Goal: Task Accomplishment & Management: Manage account settings

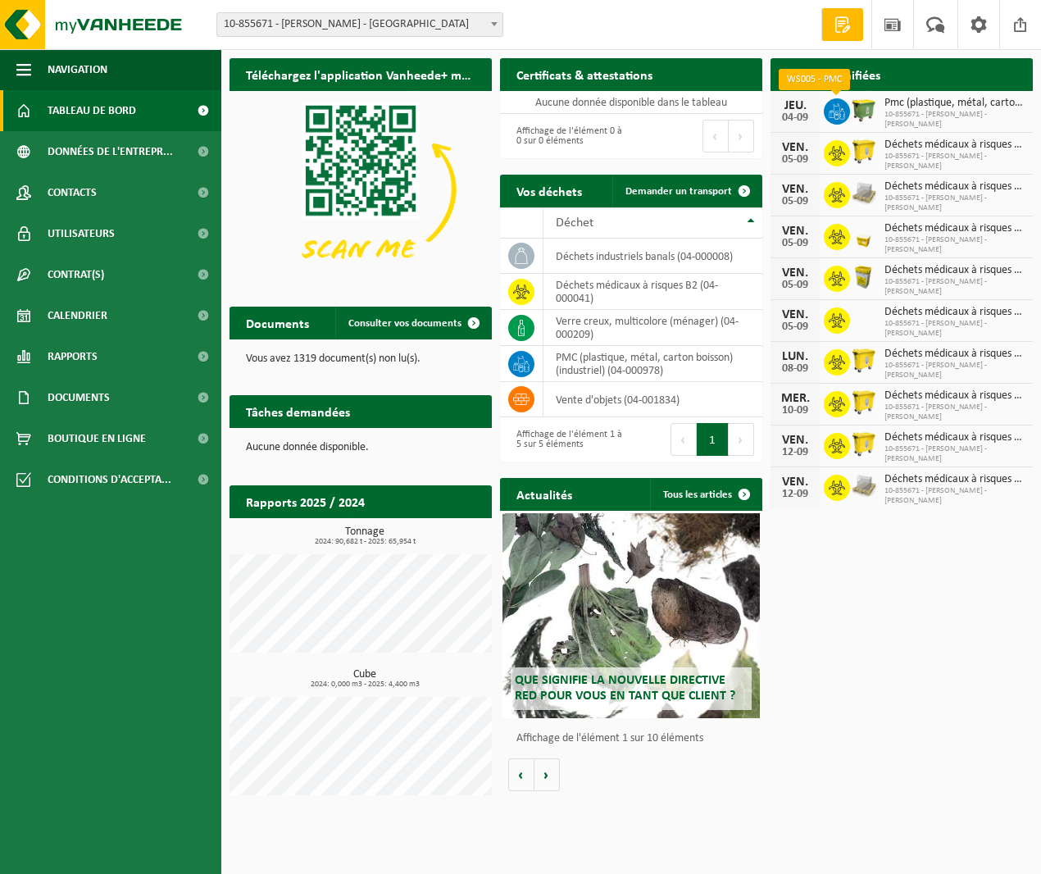
click at [839, 110] on icon at bounding box center [837, 111] width 16 height 16
click at [101, 143] on span "Données de l'entrepr..." at bounding box center [110, 151] width 125 height 41
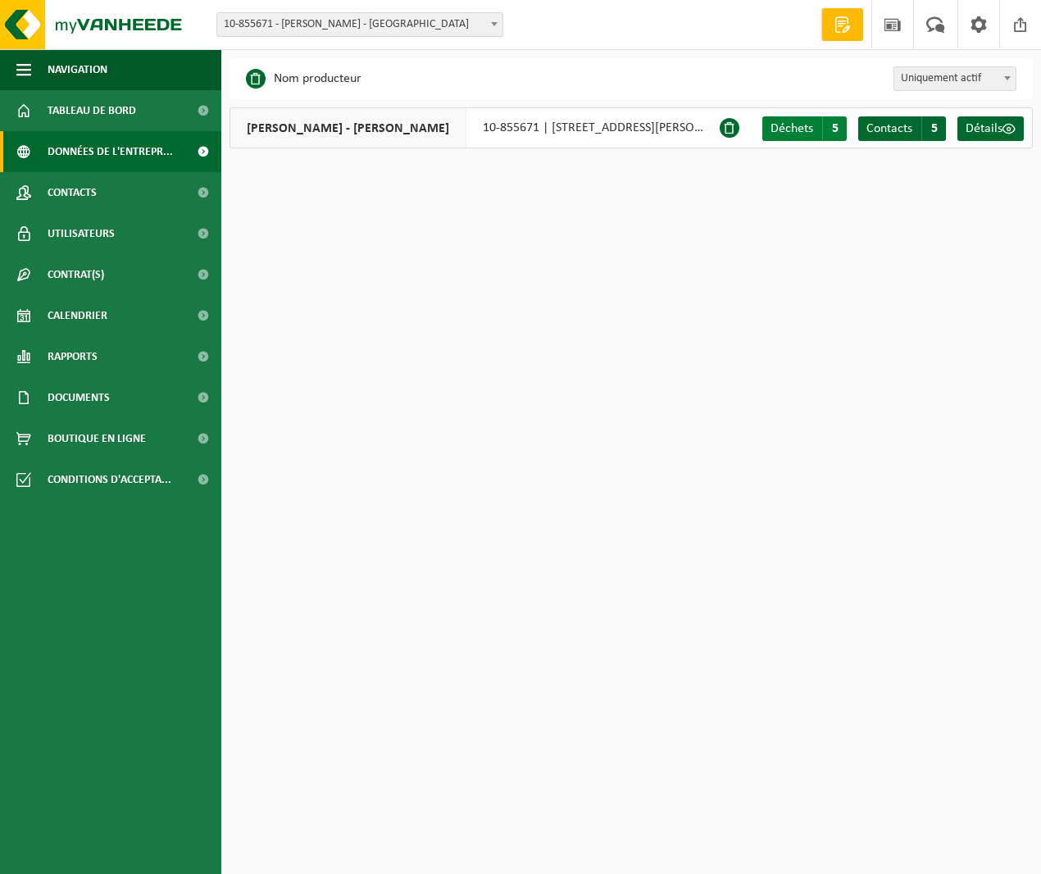
click at [796, 130] on span "Déchets" at bounding box center [791, 128] width 43 height 13
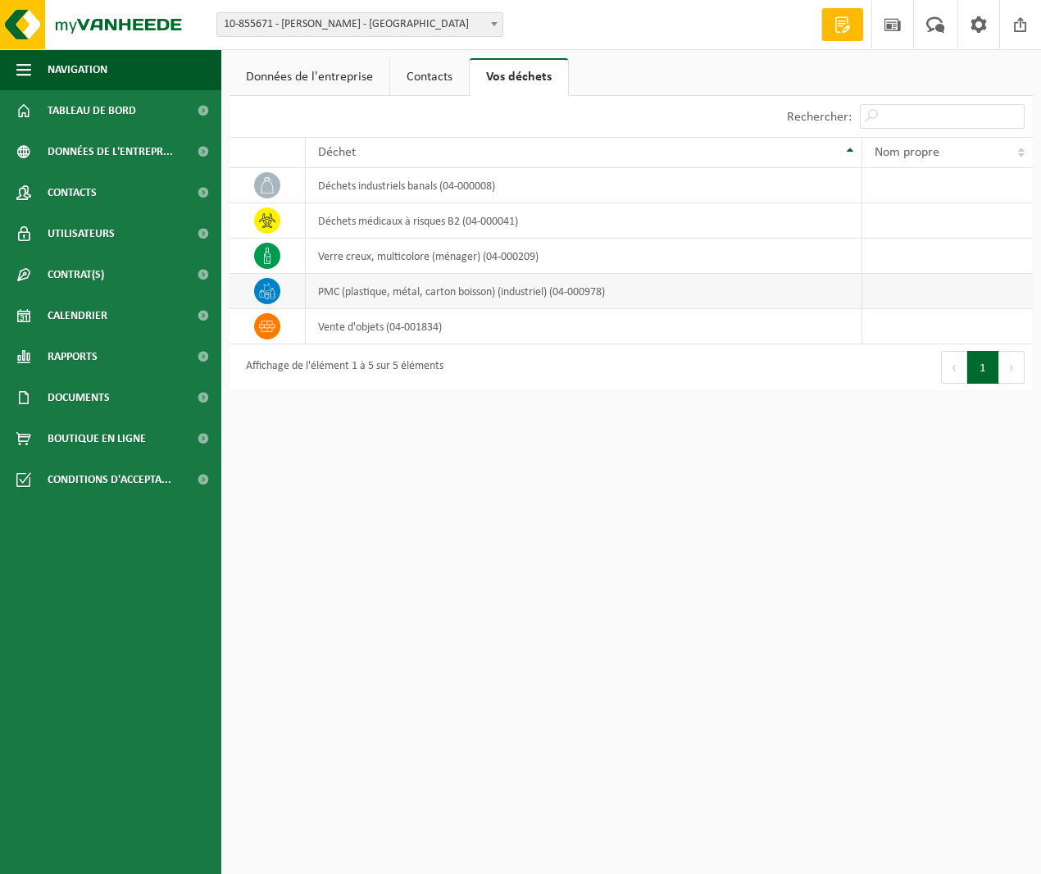
click at [414, 290] on td "PMC (plastique, métal, carton boisson) (industriel) (04-000978)" at bounding box center [584, 291] width 556 height 35
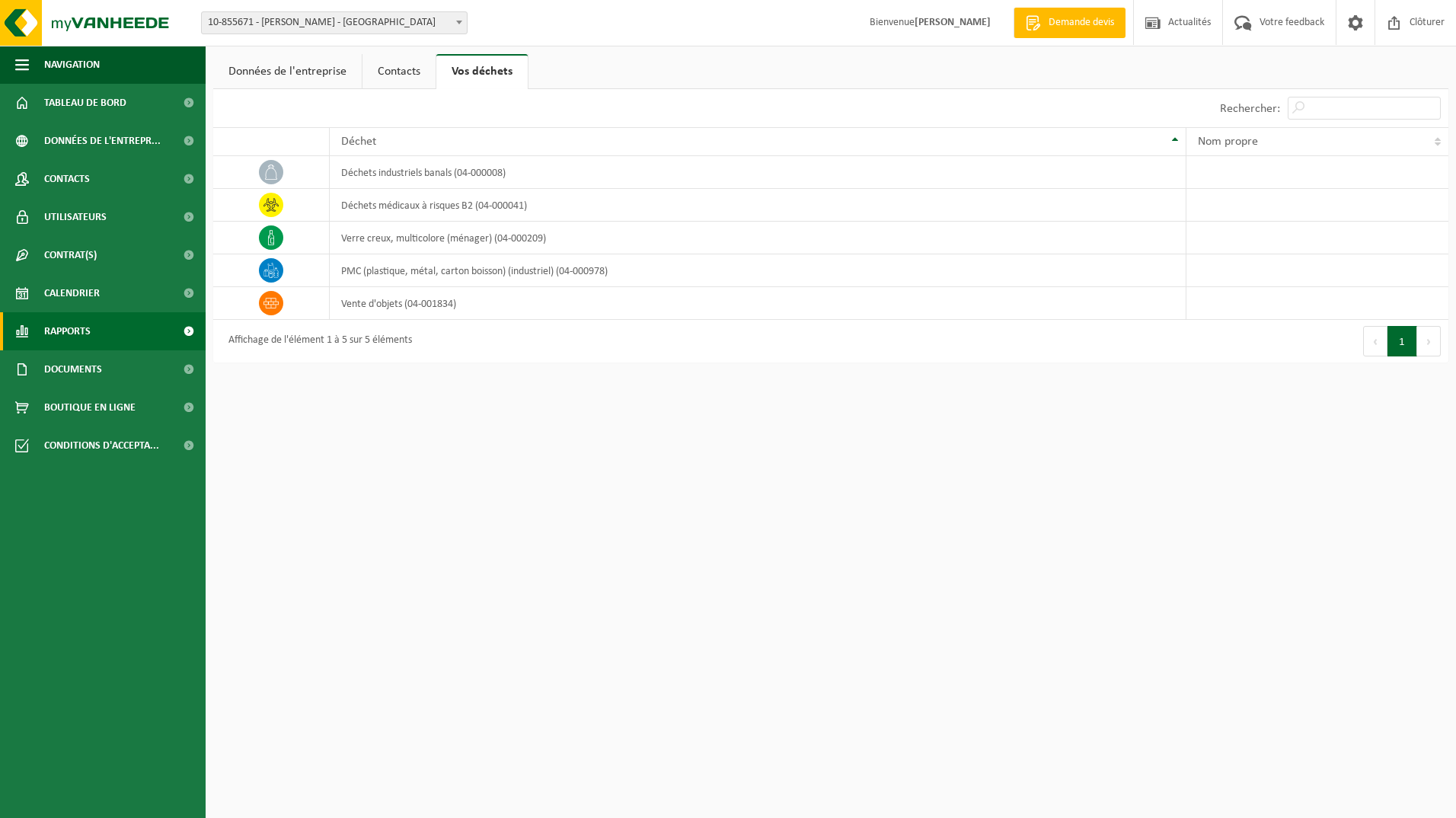
click at [95, 329] on link "Rapports" at bounding box center [102, 331] width 205 height 38
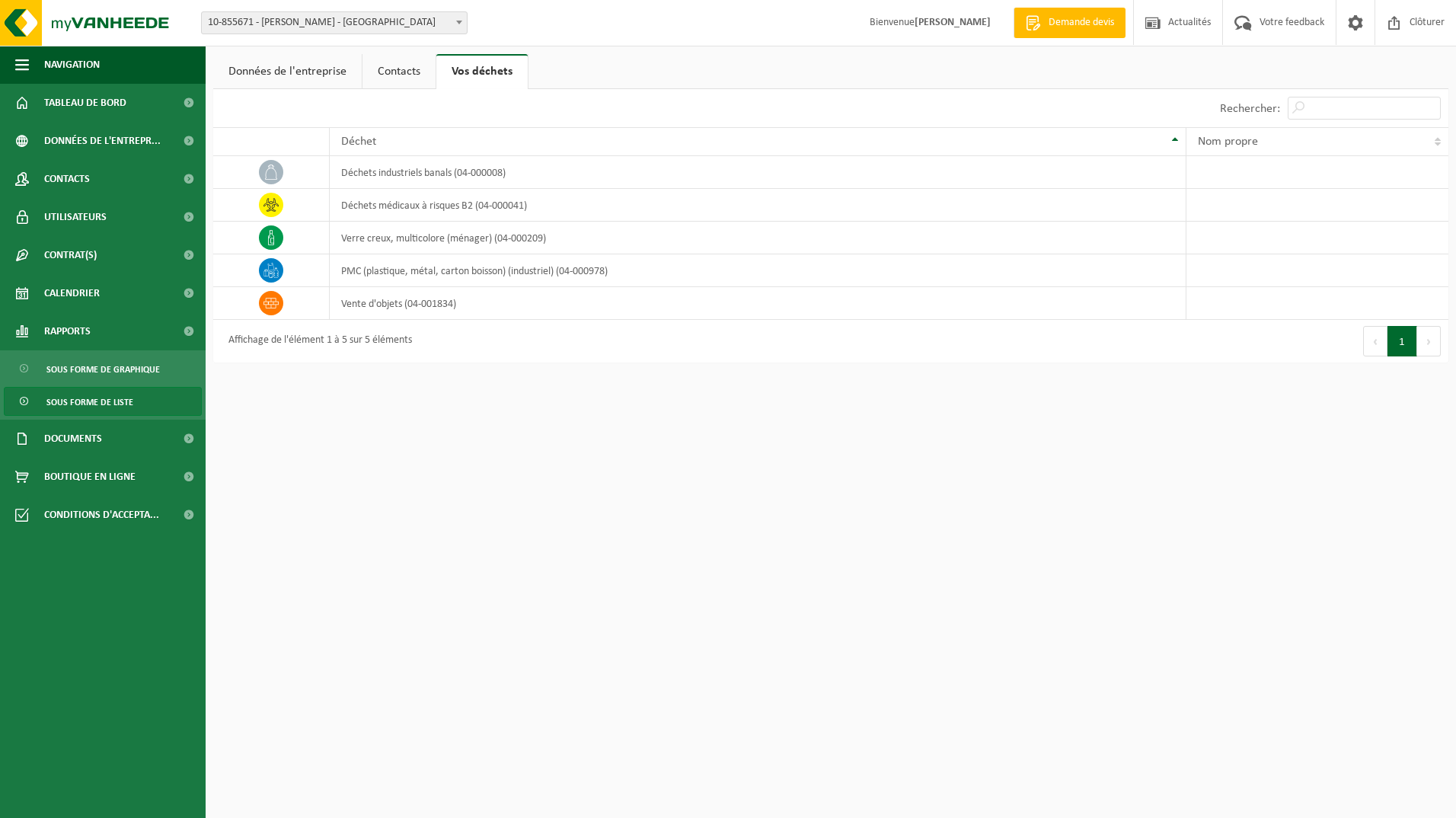
click at [126, 402] on span "Sous forme de liste" at bounding box center [89, 402] width 86 height 29
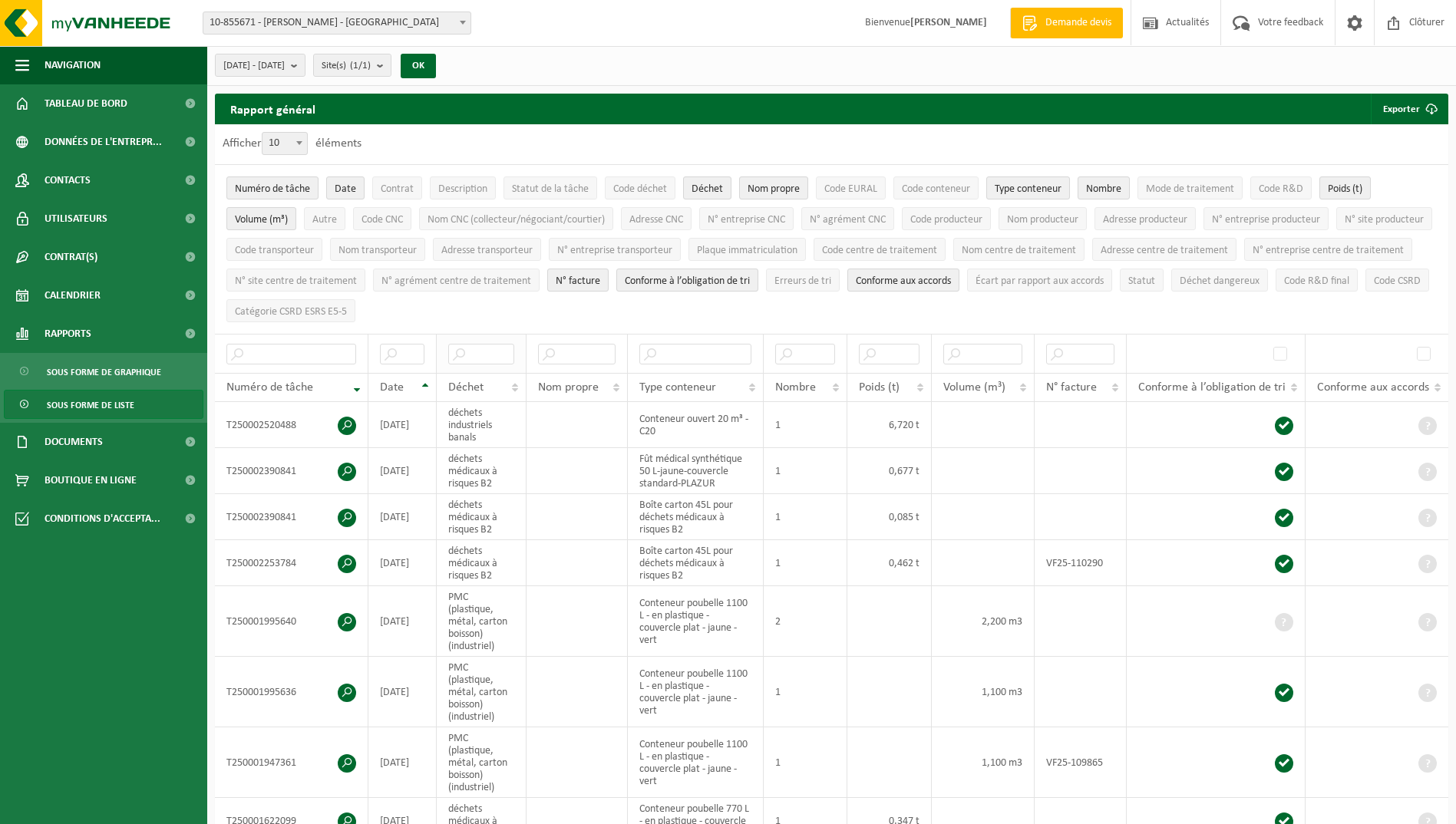
click at [487, 361] on th at bounding box center [481, 353] width 90 height 39
click at [488, 350] on input "text" at bounding box center [481, 354] width 66 height 21
click at [509, 386] on th "Déchet" at bounding box center [481, 387] width 90 height 29
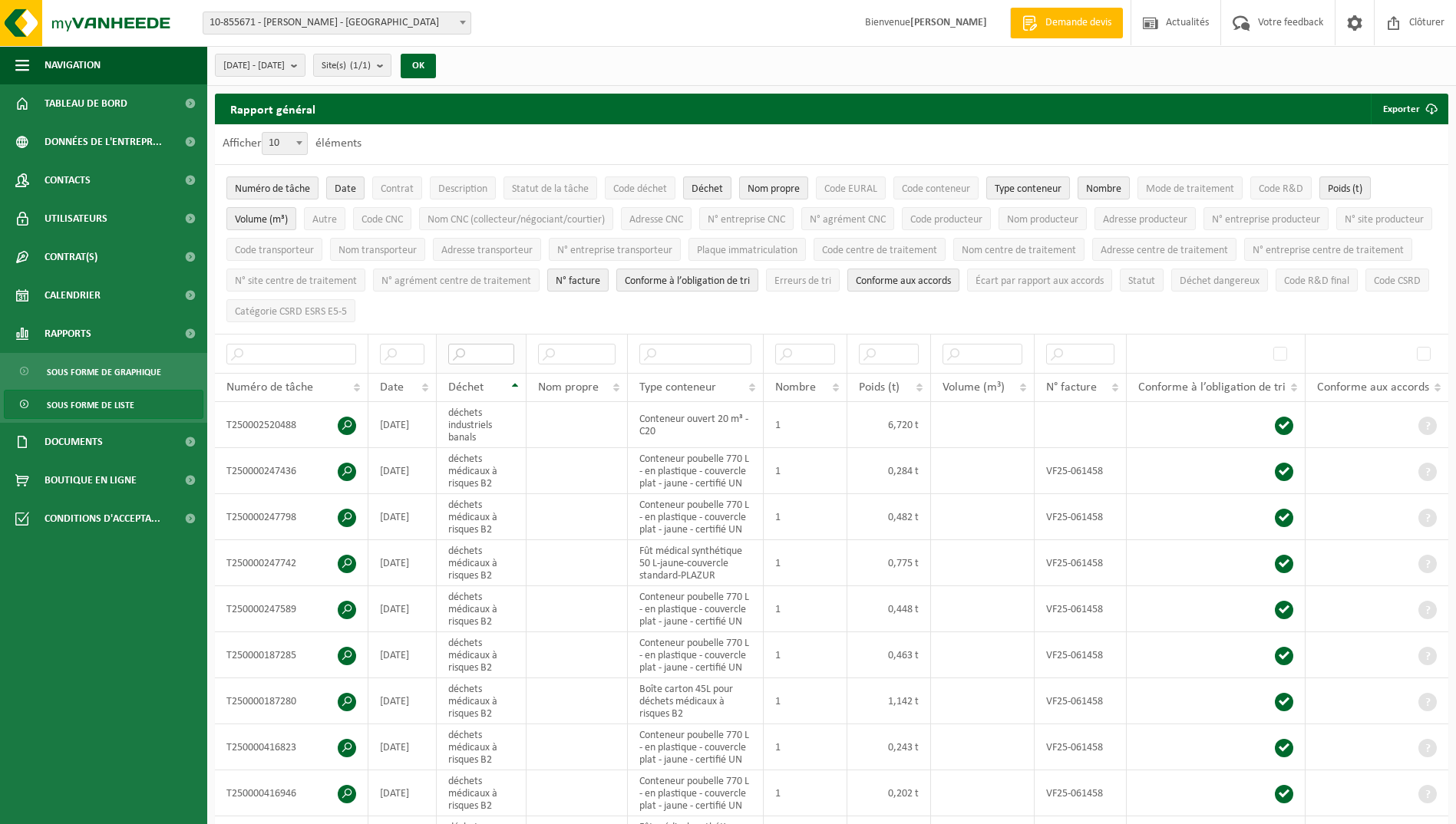
click at [493, 351] on input "text" at bounding box center [481, 354] width 66 height 21
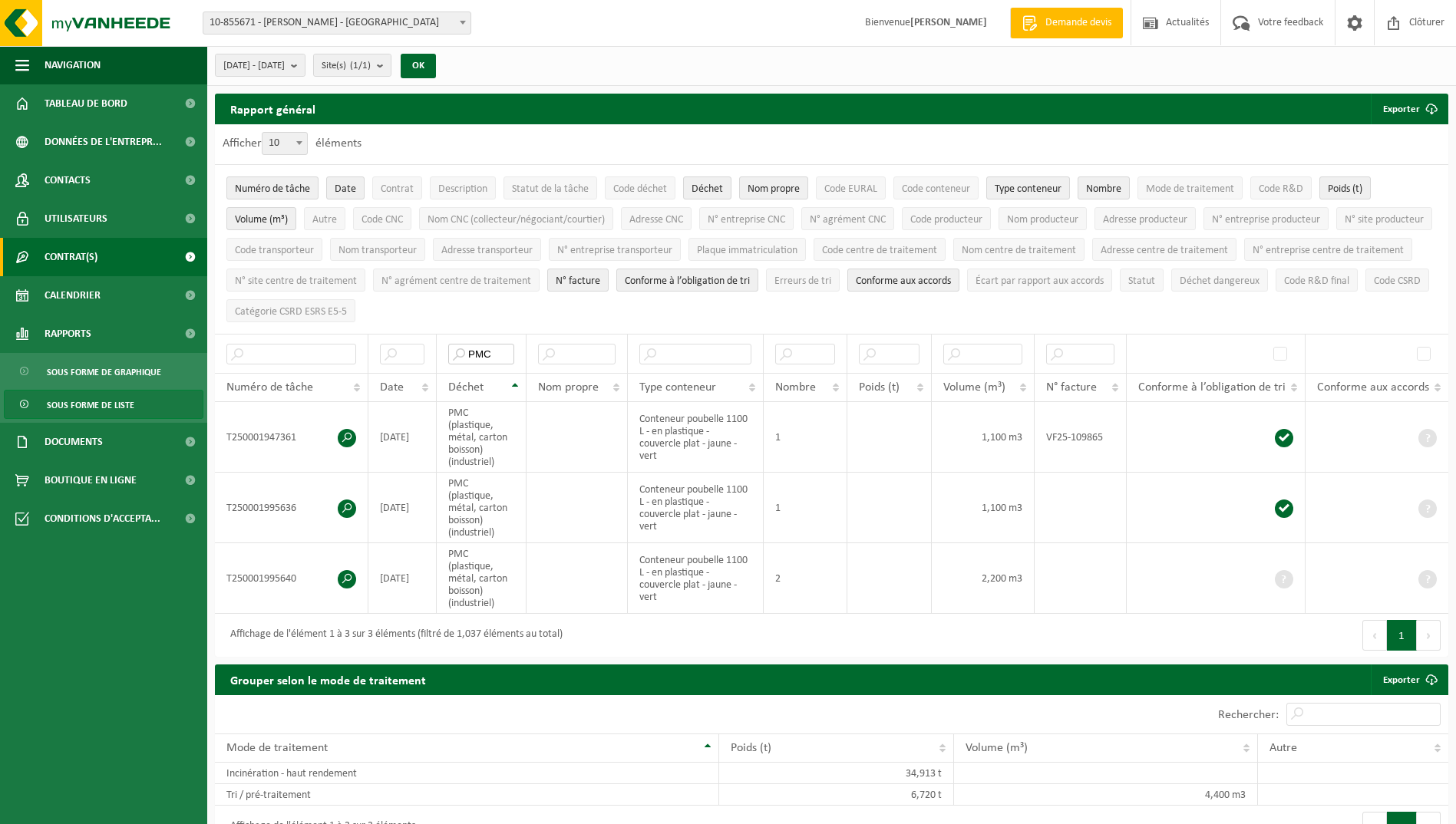
type input "PMC"
click at [159, 268] on link "Contrat(s)" at bounding box center [103, 257] width 207 height 38
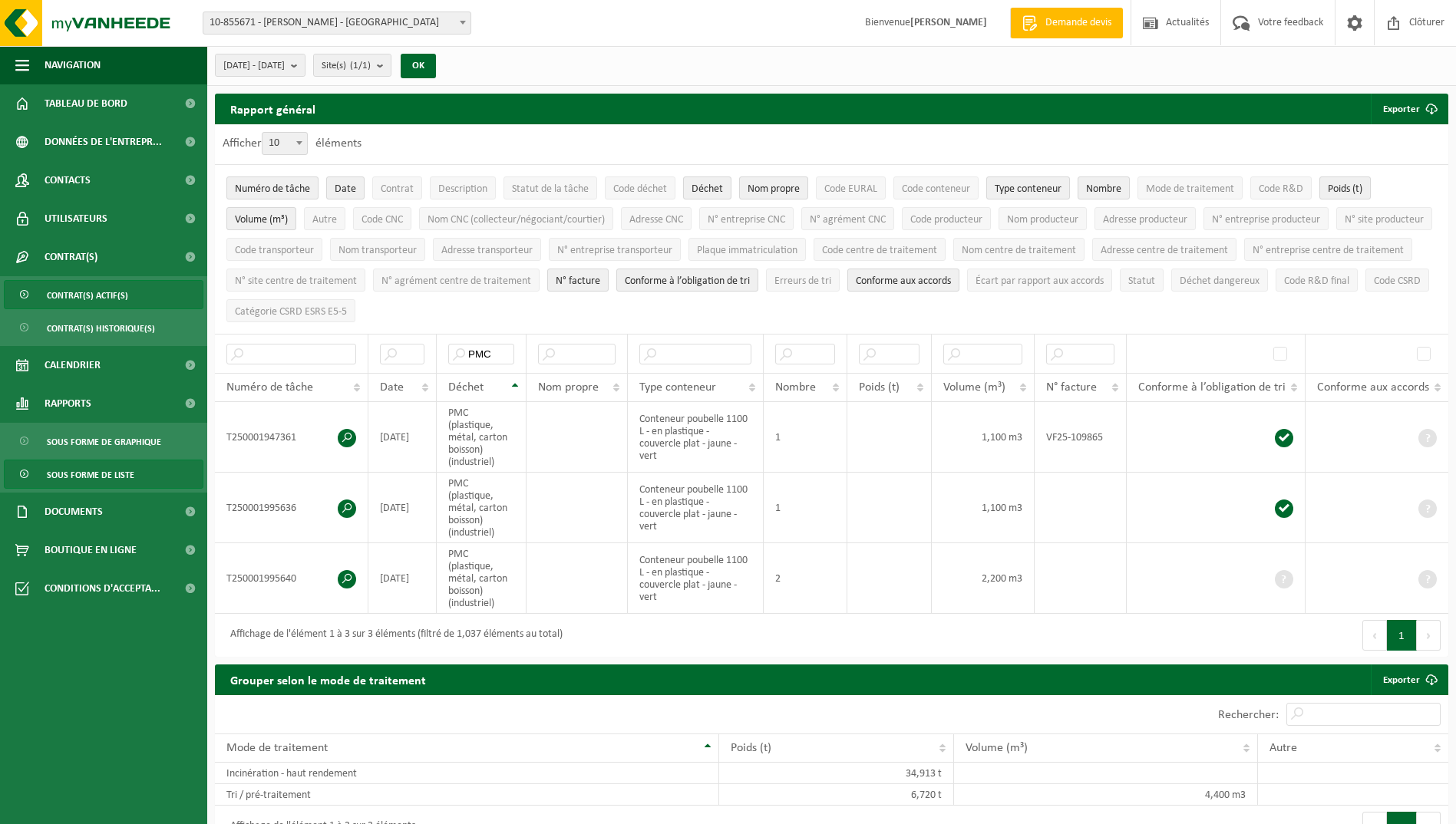
click at [131, 298] on link "Contrat(s) actif(s)" at bounding box center [103, 294] width 199 height 29
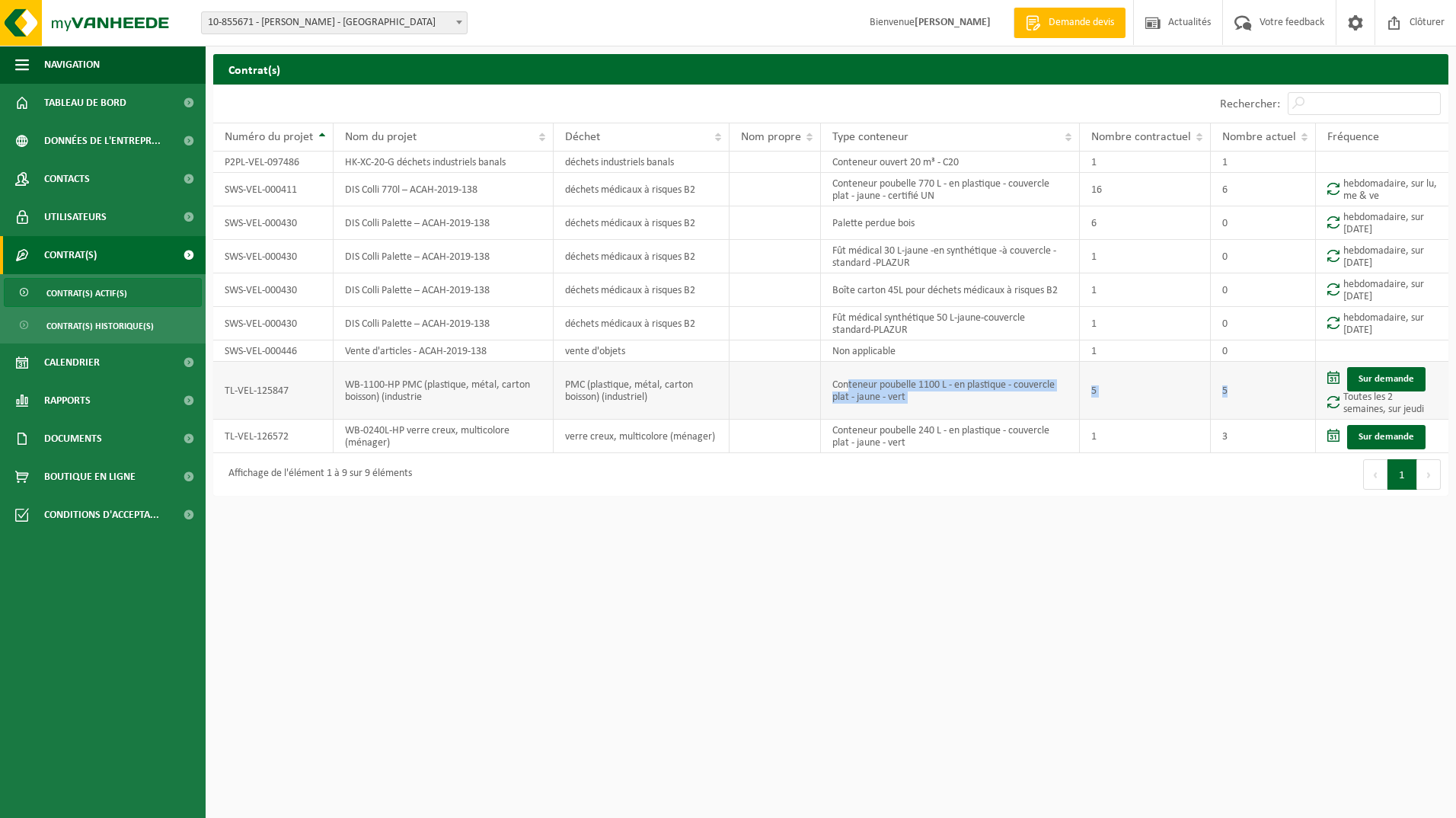
drag, startPoint x: 846, startPoint y: 390, endPoint x: 1262, endPoint y: 407, distance: 416.3
click at [1269, 407] on tr "TL-VEL-125847 WB-1100-HP PMC (plastique, métal, carton boisson) (industrie PMC …" at bounding box center [830, 390] width 1235 height 58
click at [107, 295] on span "Contrat(s) actif(s)" at bounding box center [86, 293] width 81 height 29
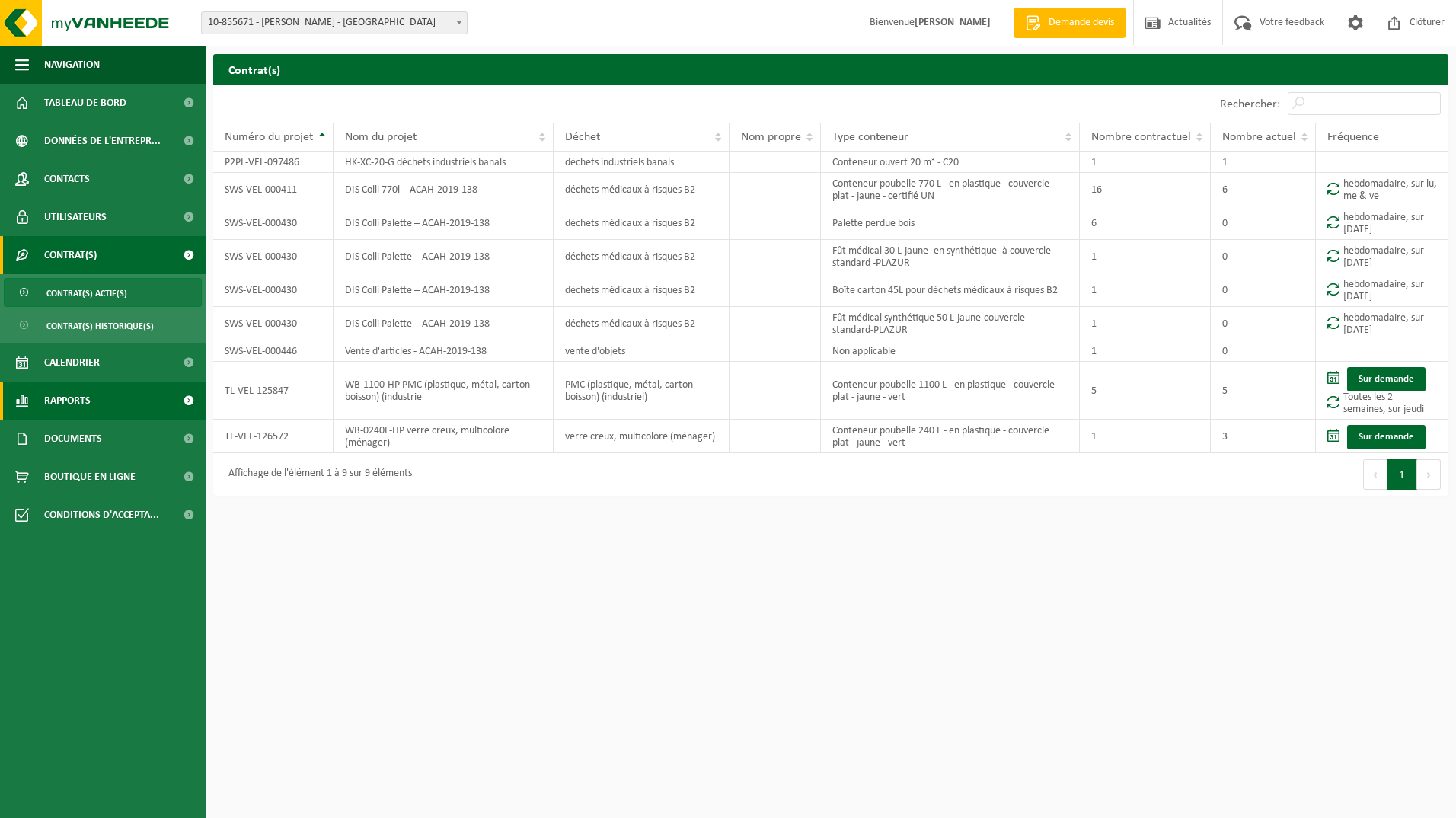
click at [85, 407] on span "Rapports" at bounding box center [68, 401] width 46 height 38
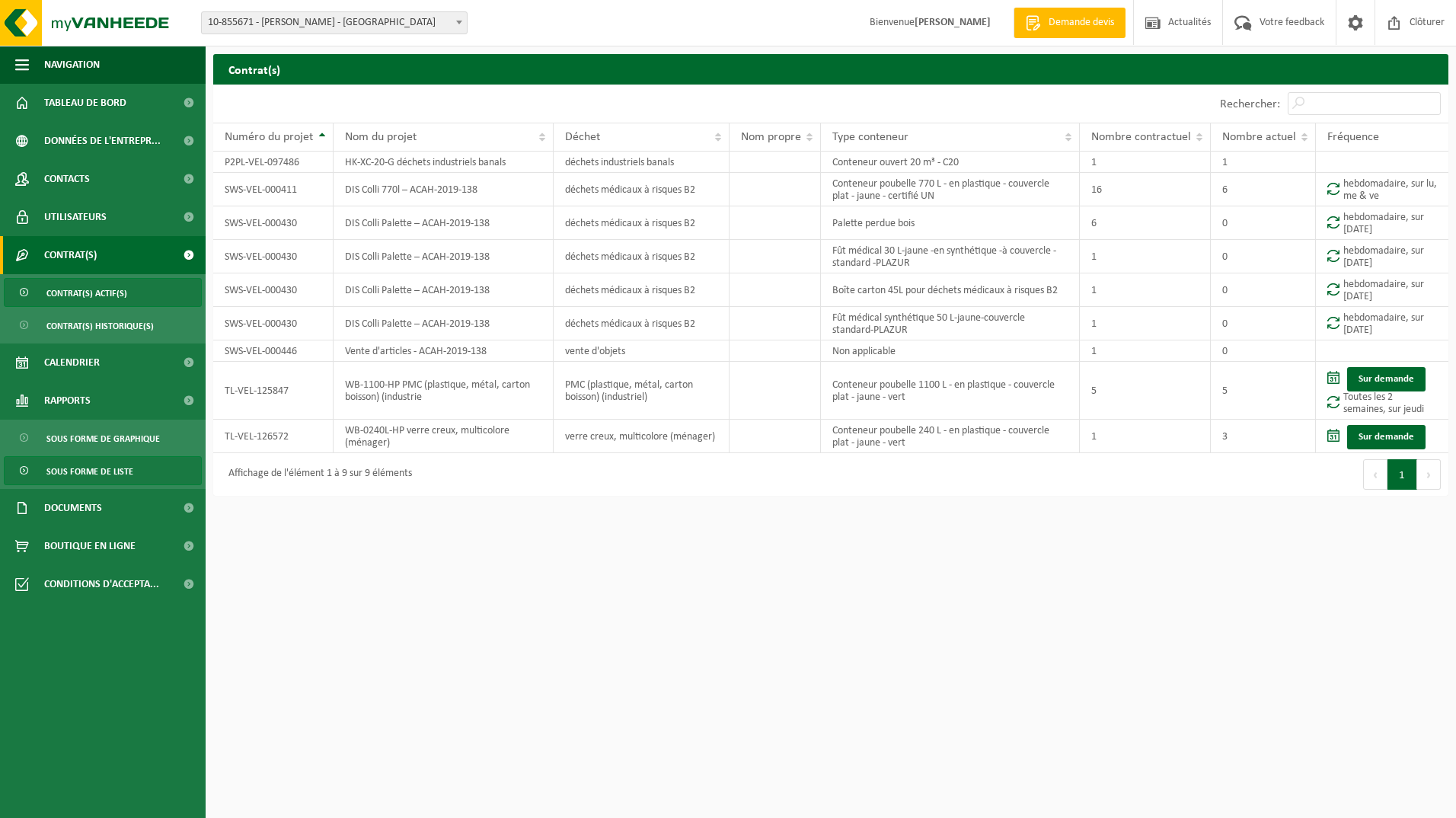
click at [103, 470] on span "Sous forme de liste" at bounding box center [89, 471] width 86 height 29
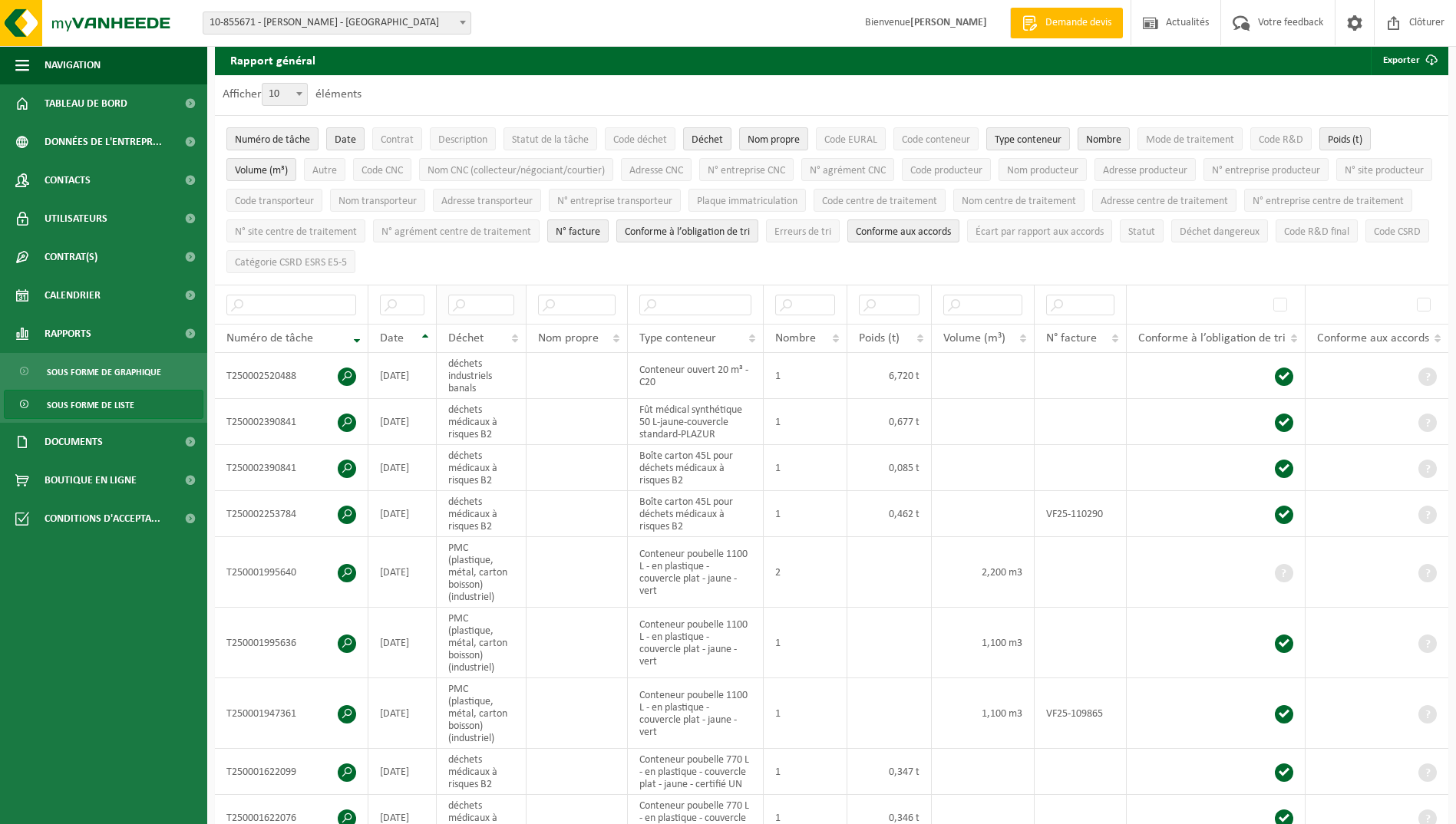
scroll to position [2, 0]
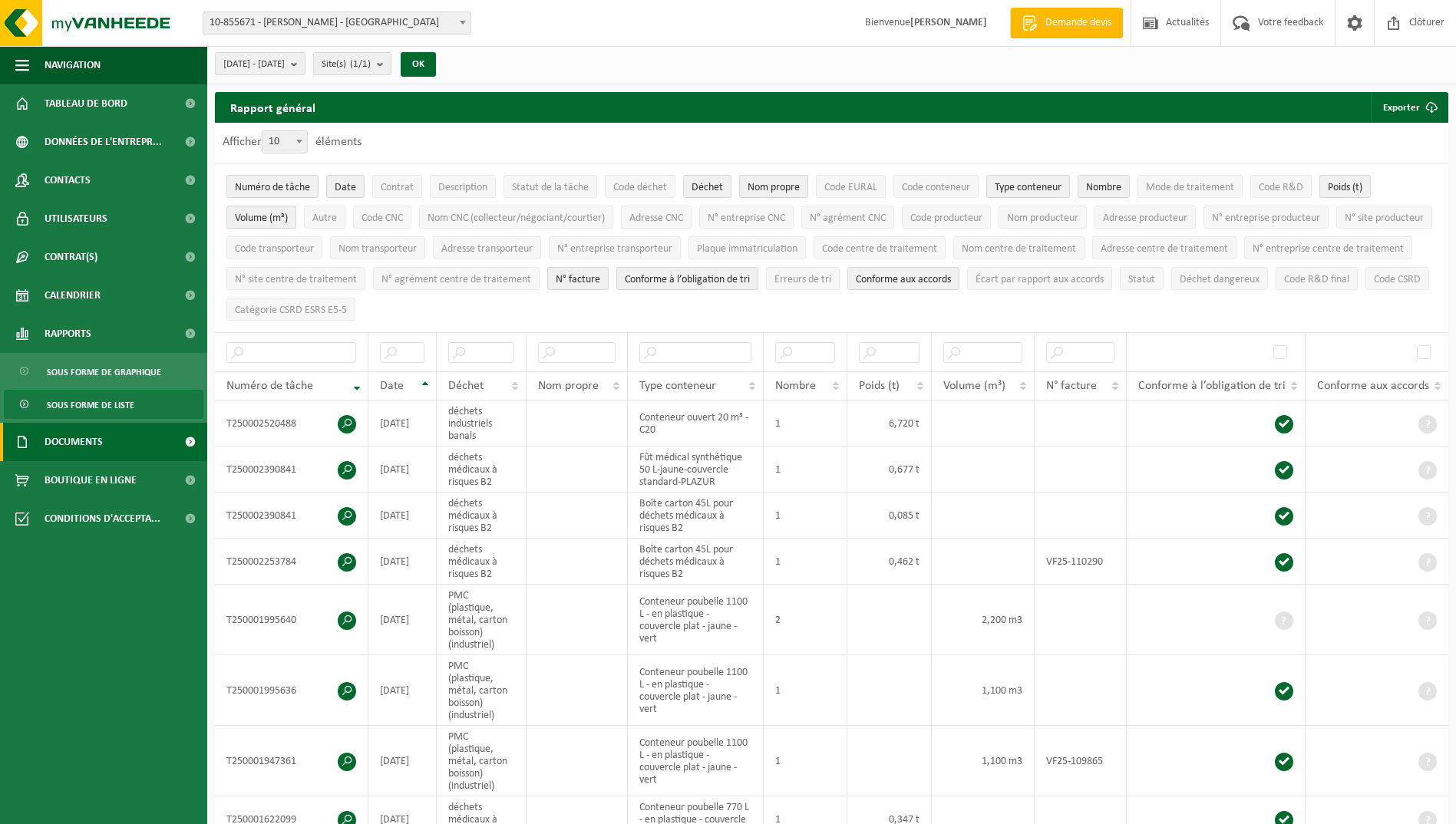
click at [190, 432] on span at bounding box center [189, 442] width 35 height 38
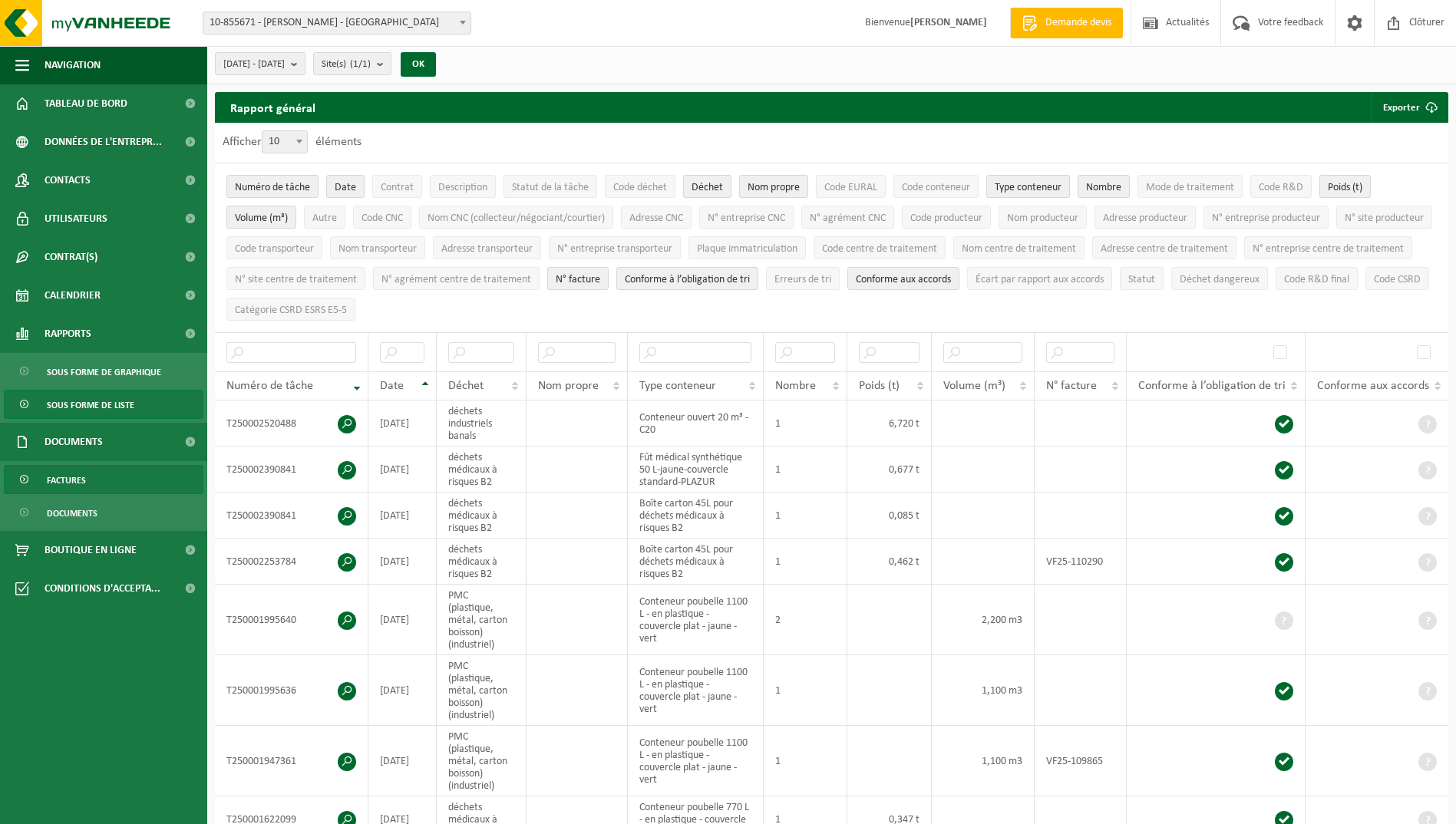
click at [77, 474] on span "Factures" at bounding box center [66, 479] width 39 height 29
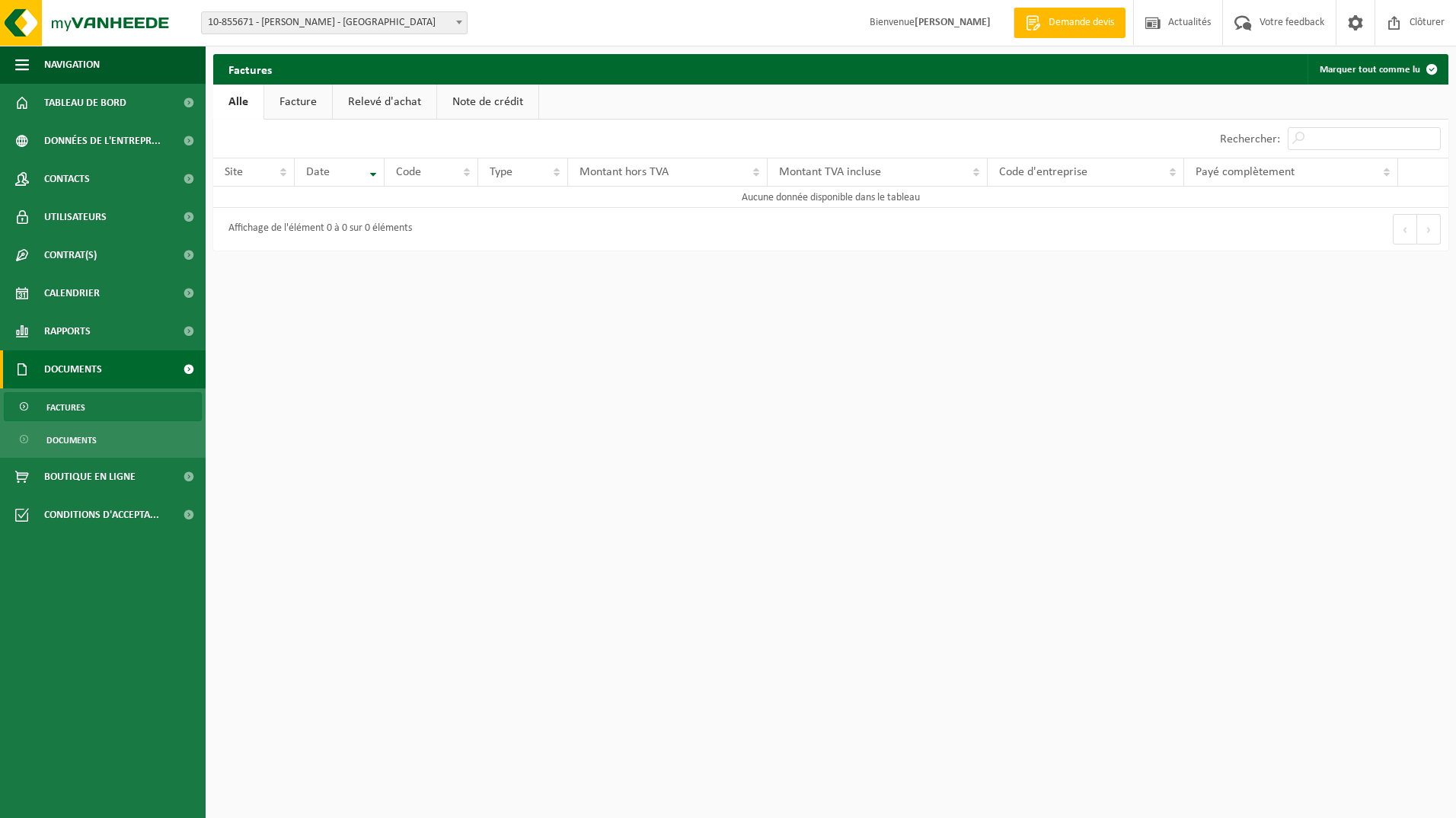
click at [318, 108] on link "Facture" at bounding box center [297, 102] width 68 height 35
click at [251, 96] on link "Alle" at bounding box center [237, 102] width 49 height 35
click at [333, 99] on link "Relevé d'achat" at bounding box center [384, 102] width 103 height 35
click at [456, 103] on link "Note de crédit" at bounding box center [490, 102] width 101 height 35
click at [252, 95] on link "Alle" at bounding box center [237, 102] width 49 height 35
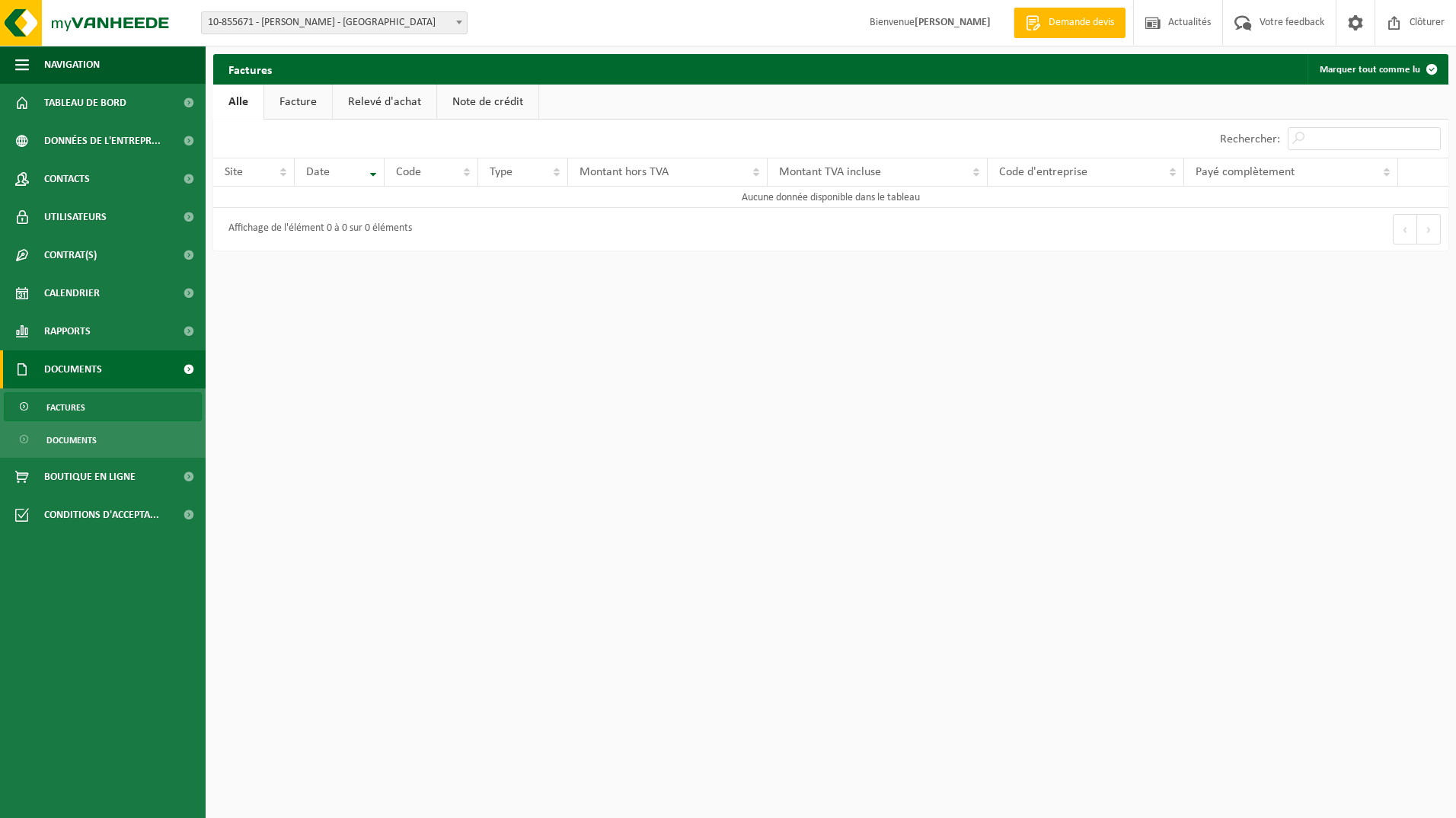
click at [289, 100] on link "Facture" at bounding box center [297, 102] width 68 height 35
click at [453, 25] on span at bounding box center [459, 21] width 15 height 20
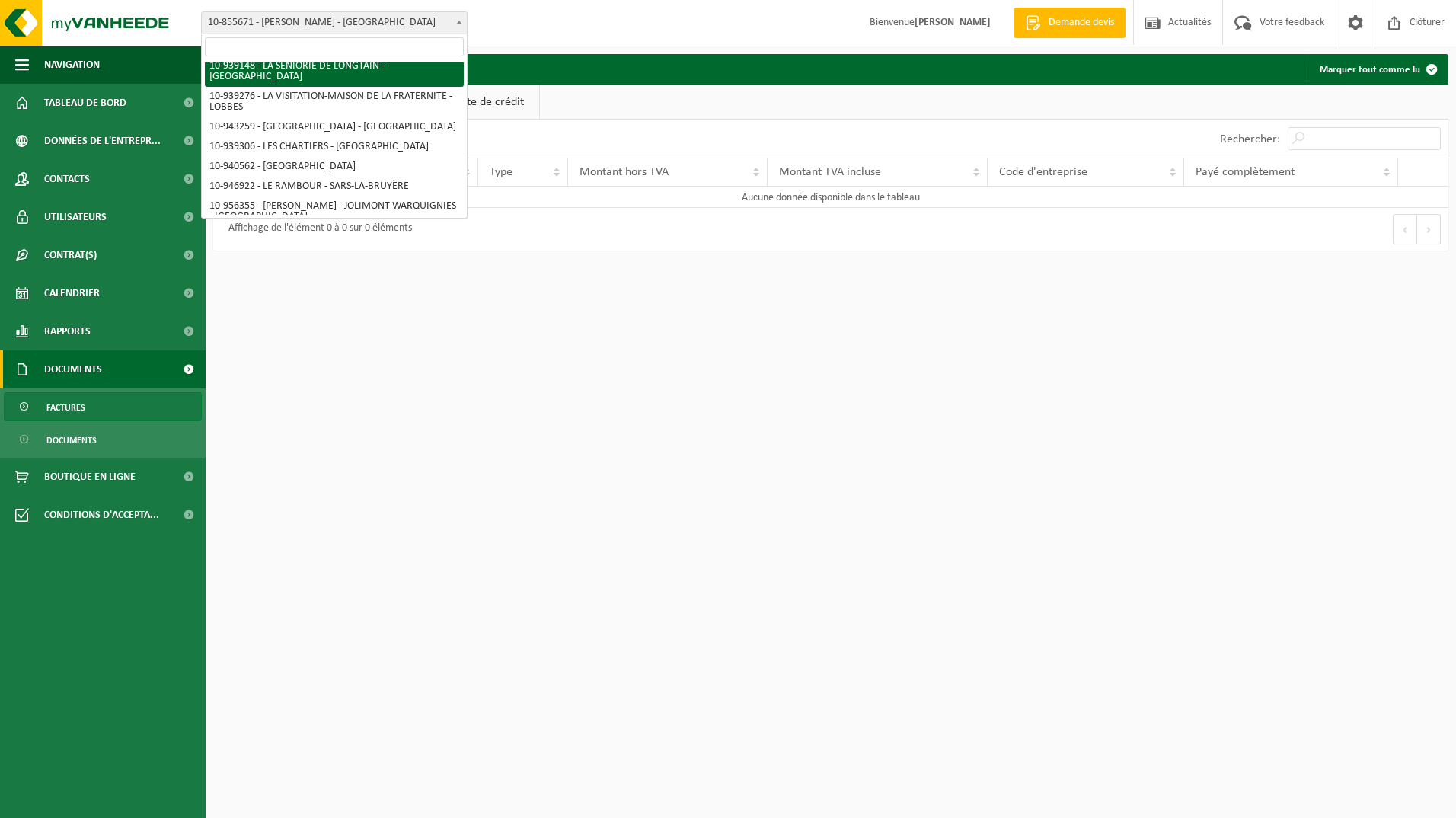
scroll to position [229, 0]
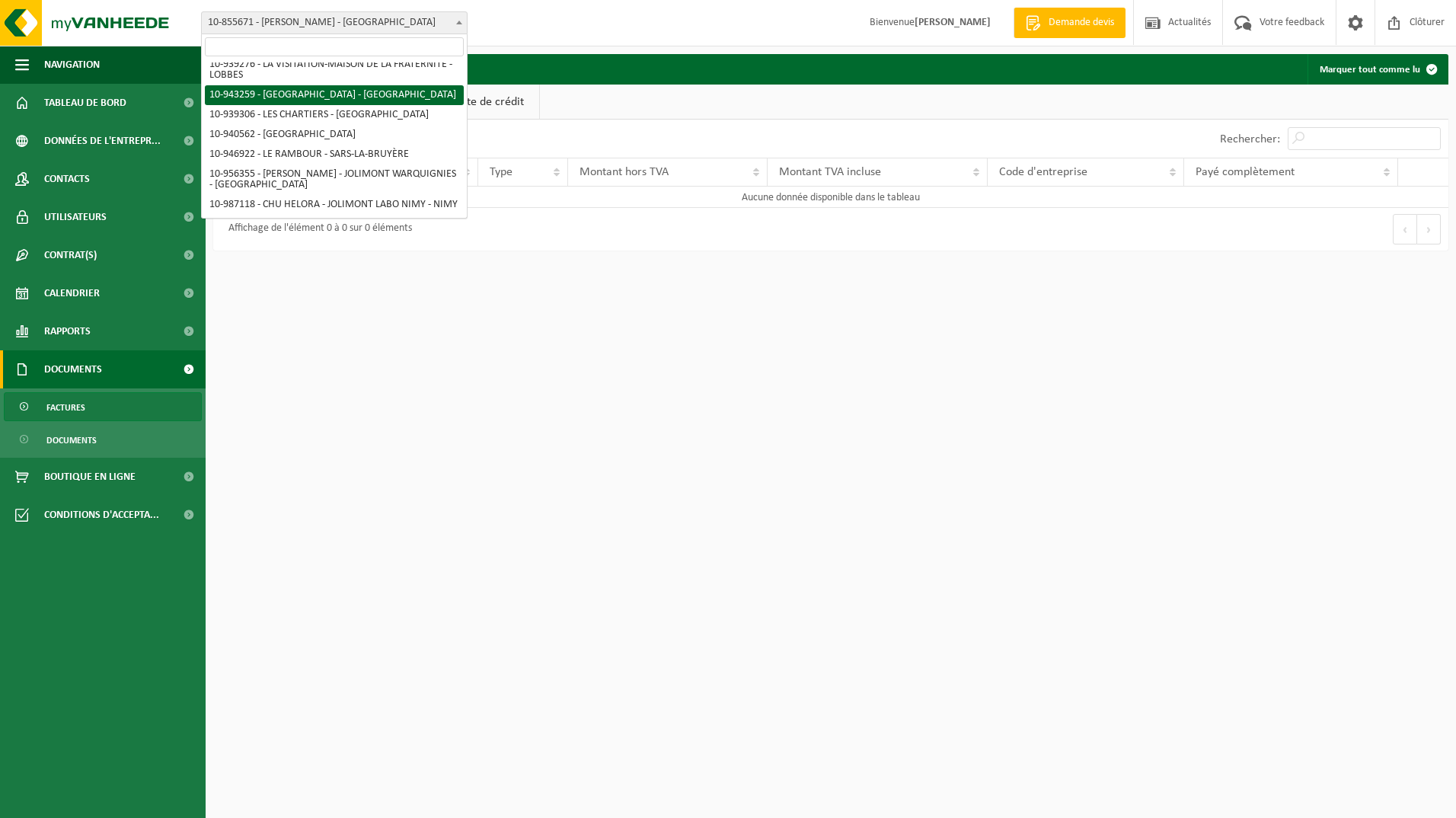
select select "140193"
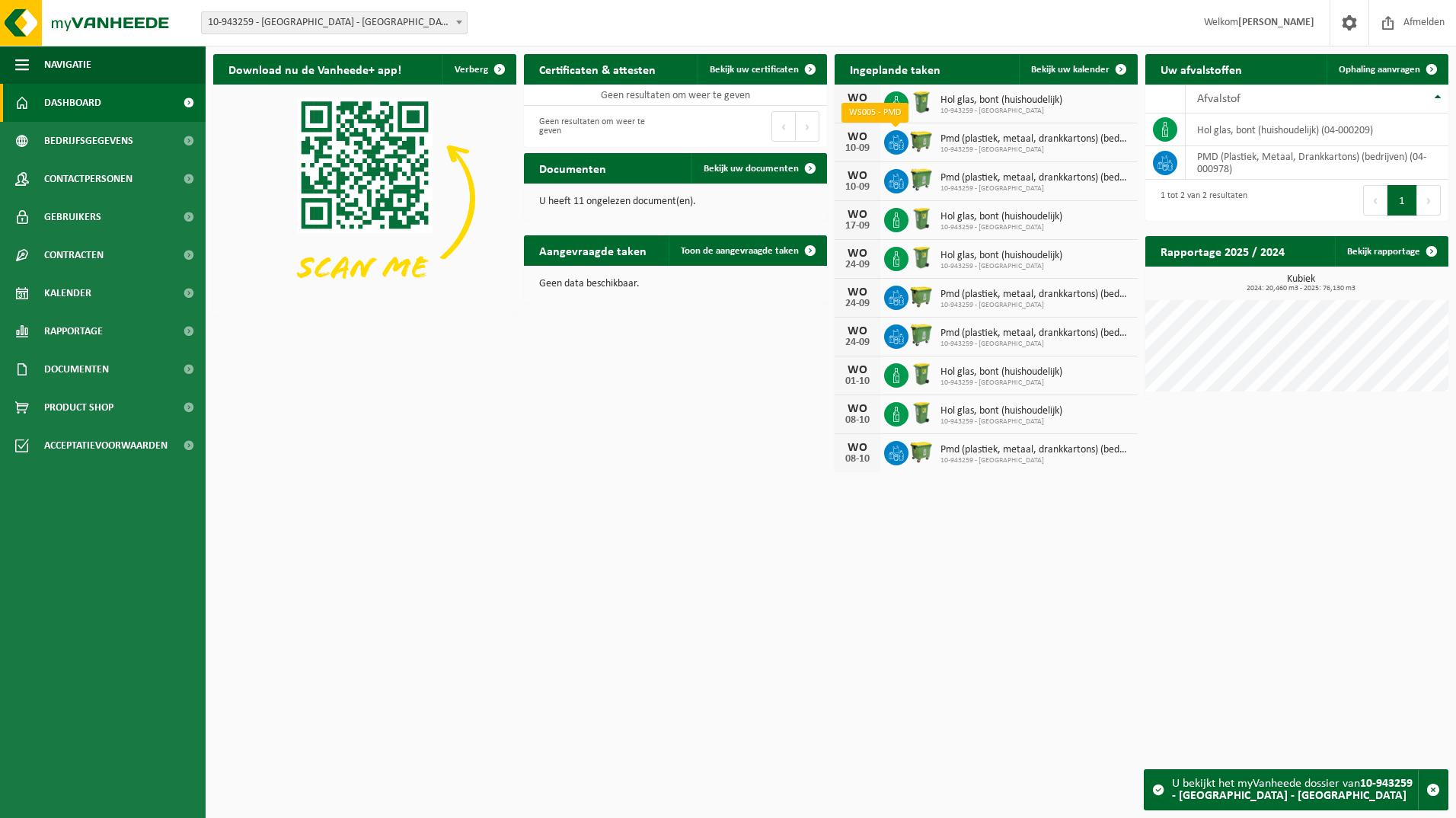
click at [897, 143] on icon at bounding box center [896, 142] width 15 height 15
click at [980, 142] on span "Pmd (plastiek, metaal, drankkartons) (bedrijven)" at bounding box center [1035, 139] width 190 height 12
click at [155, 148] on link "Bedrijfsgegevens" at bounding box center [102, 140] width 205 height 38
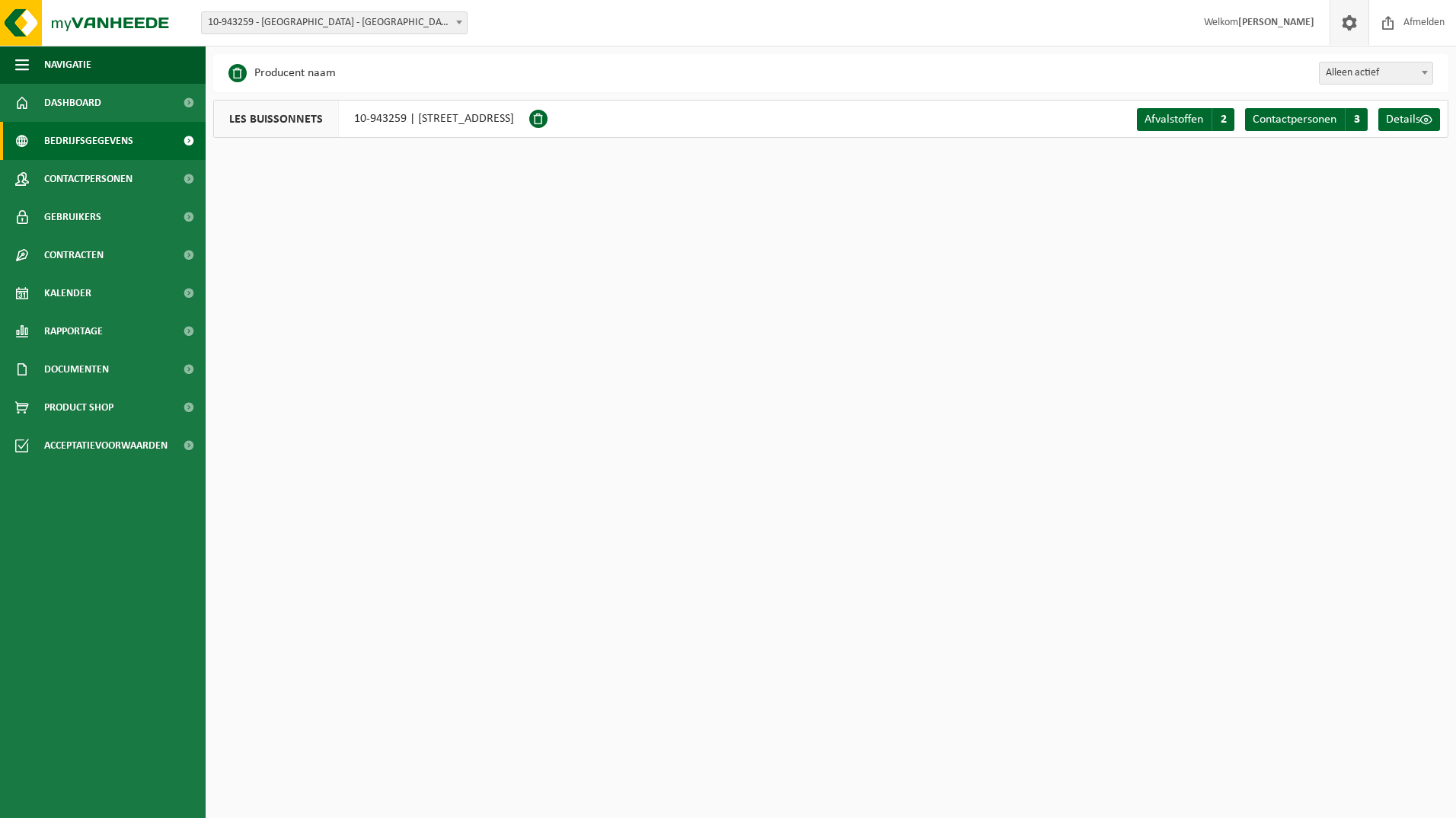
click at [1360, 24] on link at bounding box center [1349, 22] width 39 height 45
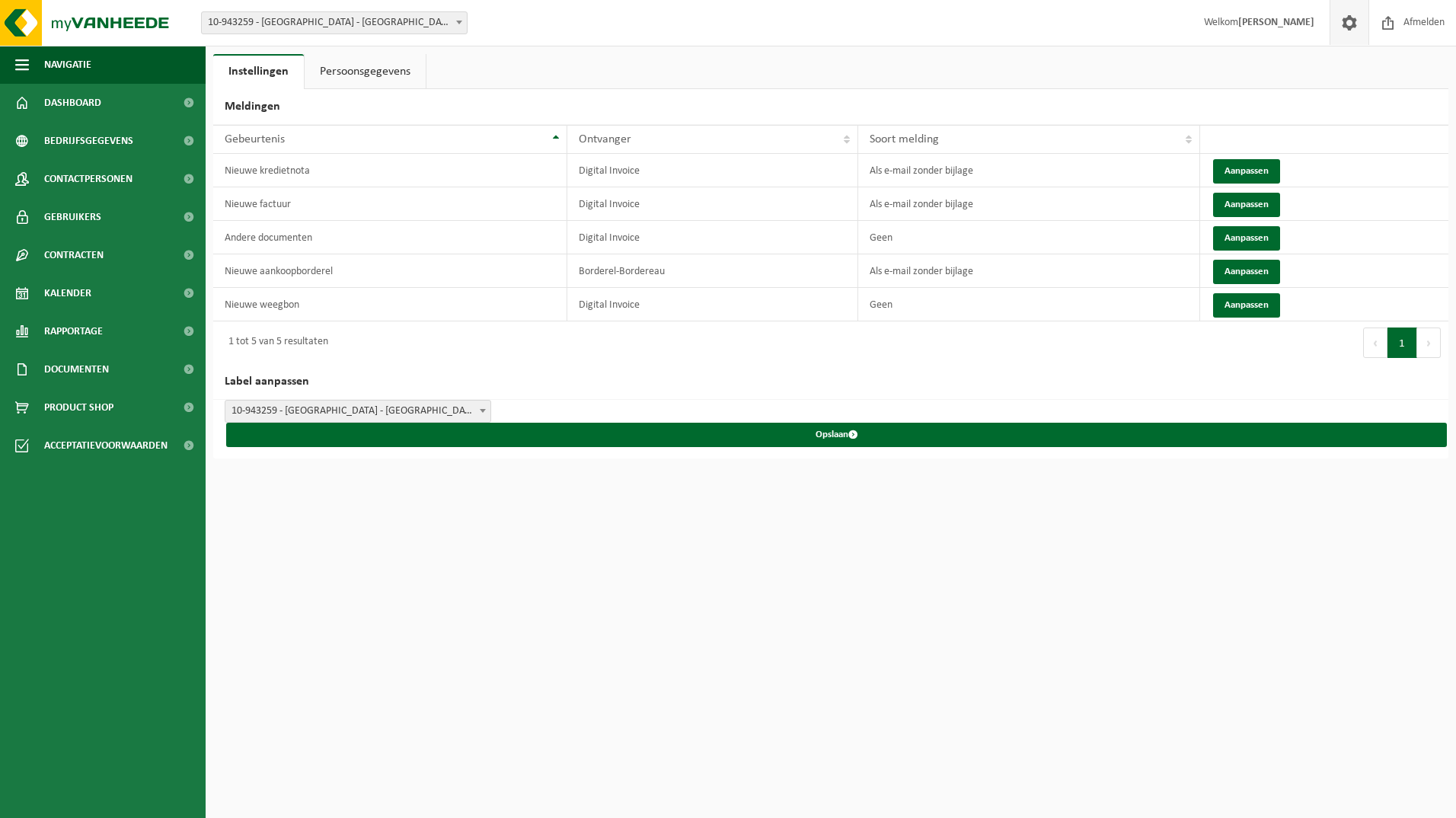
click at [1349, 24] on span at bounding box center [1349, 22] width 23 height 45
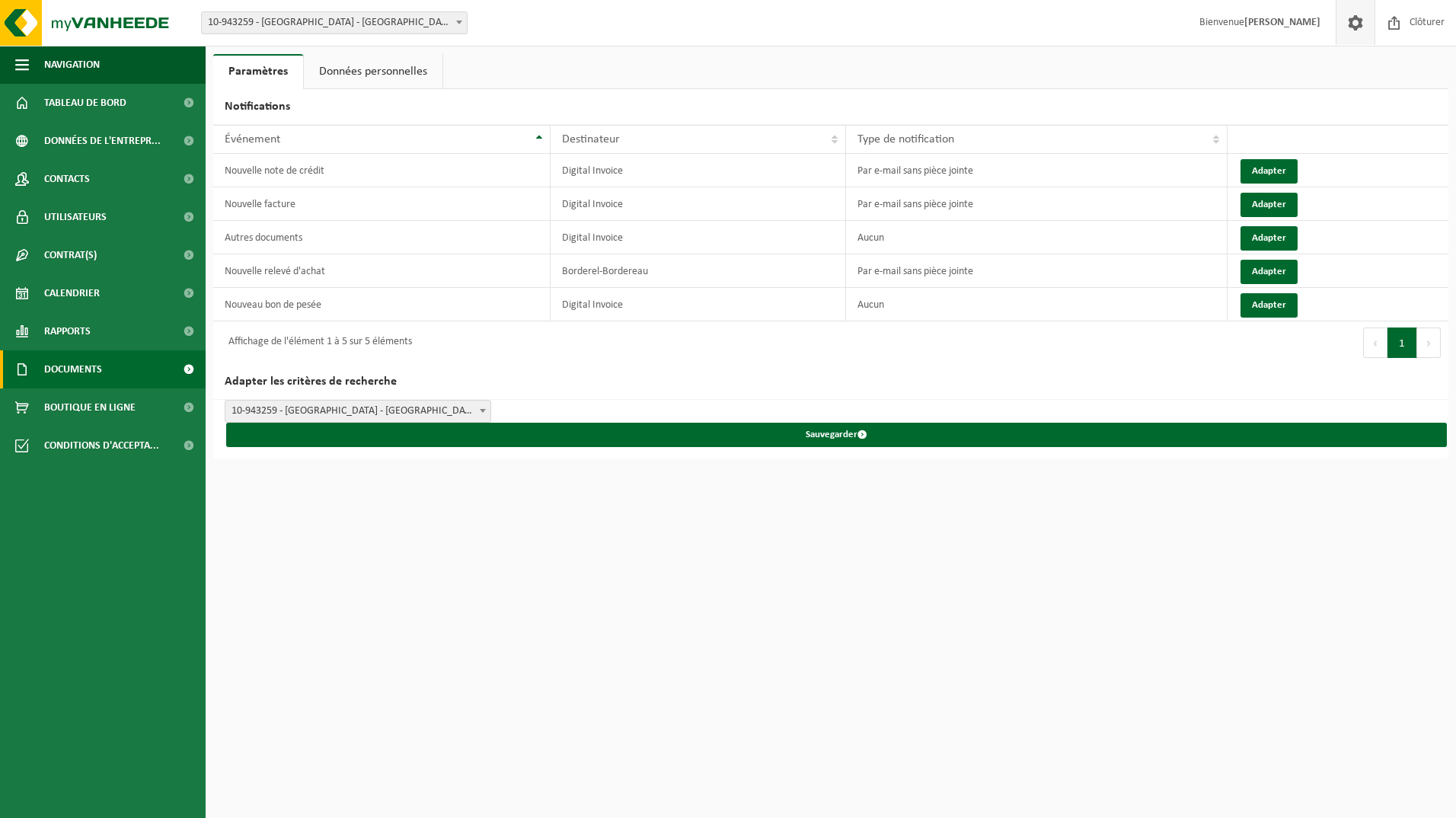
click at [184, 365] on span at bounding box center [188, 369] width 34 height 38
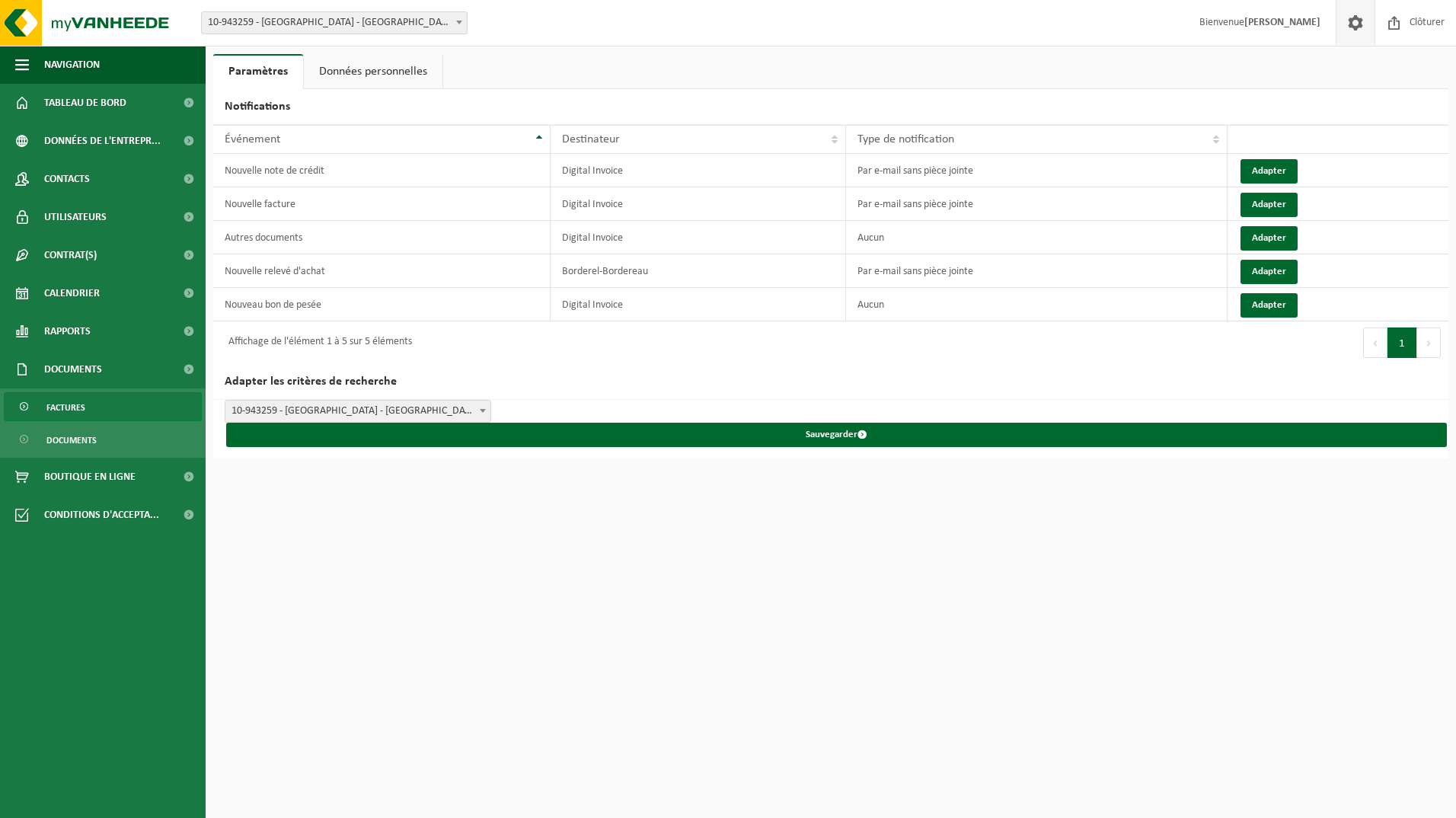
click at [99, 402] on link "Factures" at bounding box center [102, 406] width 198 height 29
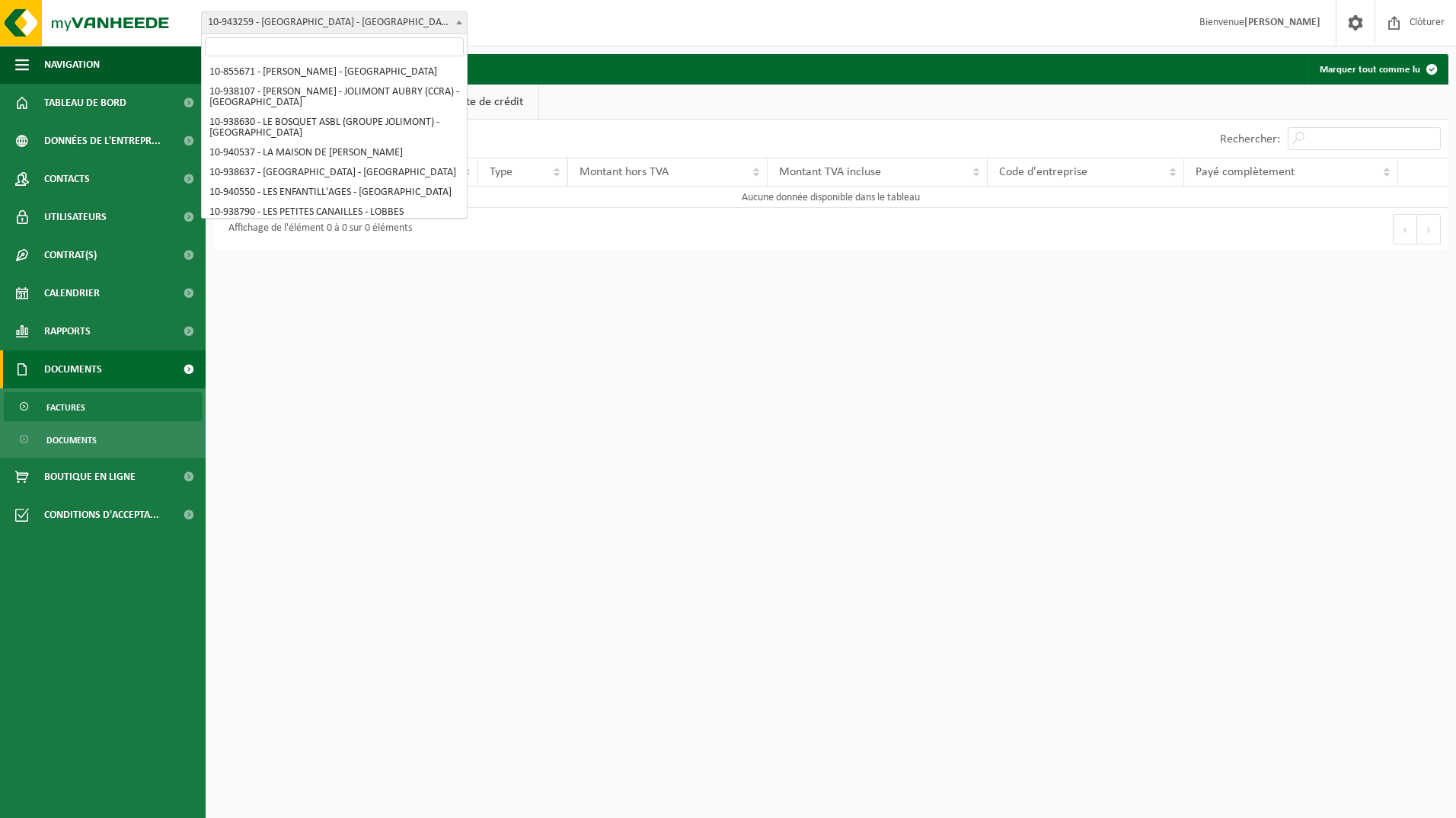
click at [443, 33] on span "10-943259 - [GEOGRAPHIC_DATA] - [GEOGRAPHIC_DATA]" at bounding box center [334, 22] width 265 height 21
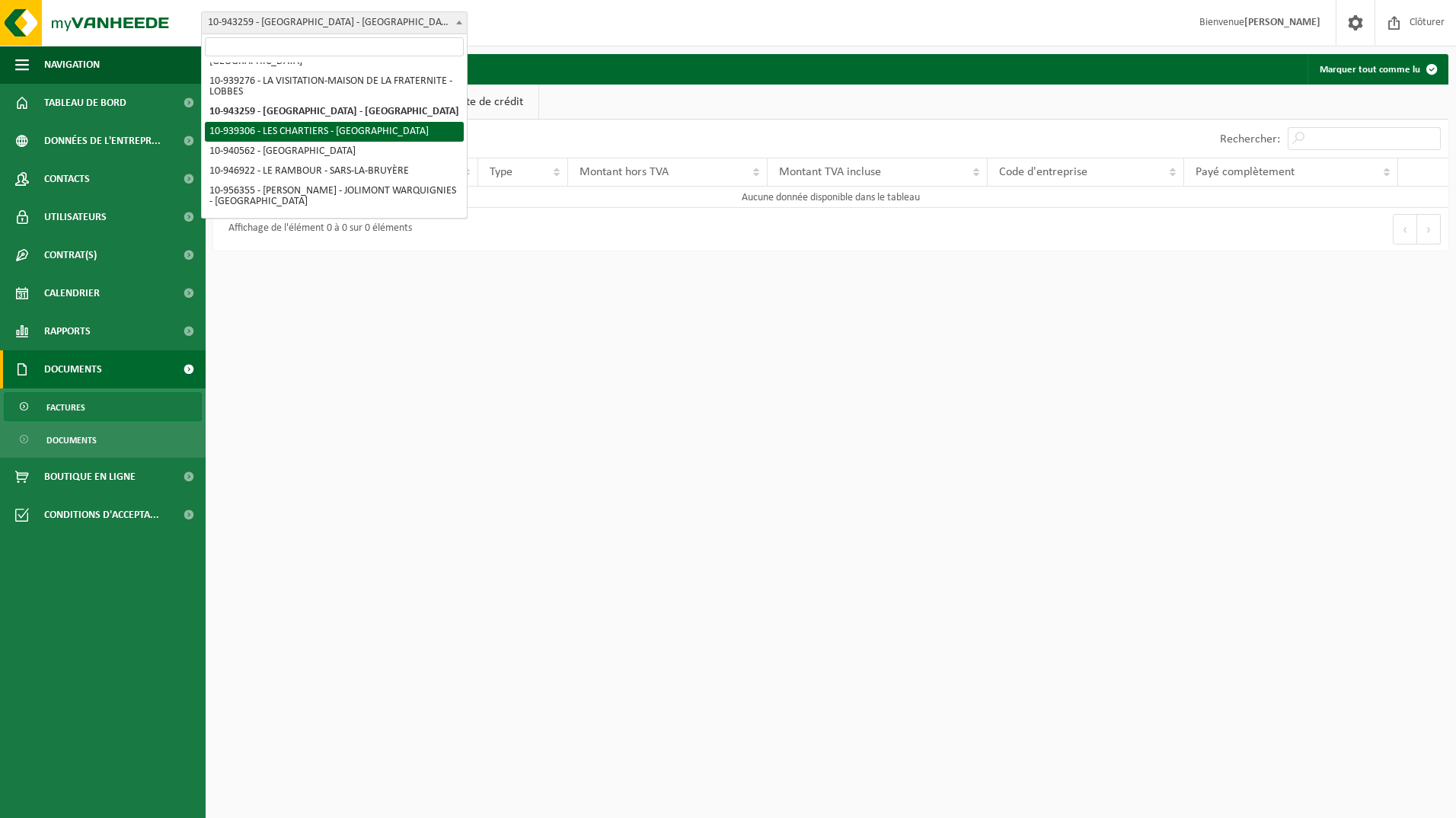
select select "138335"
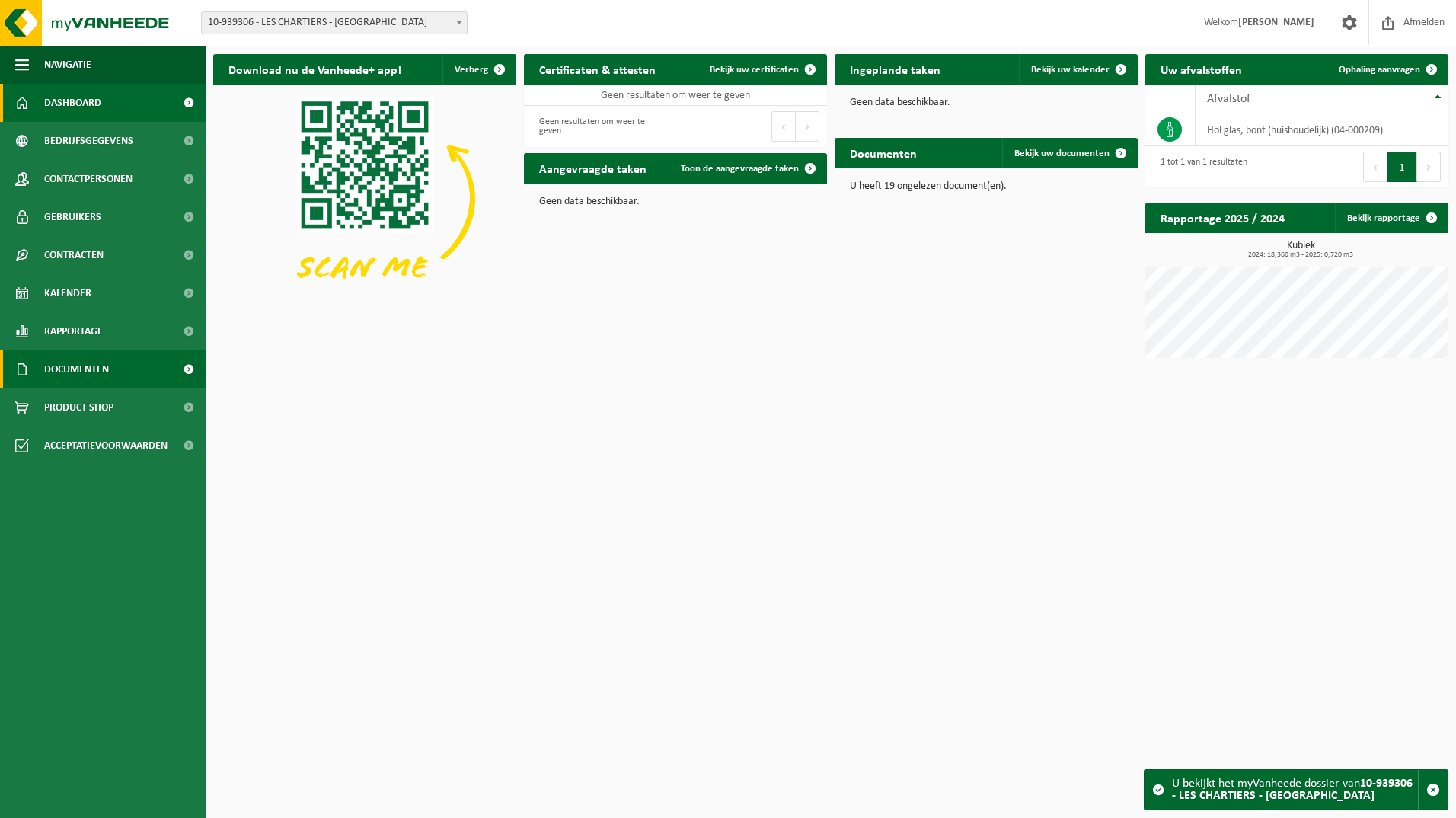
click at [184, 373] on span at bounding box center [188, 369] width 34 height 38
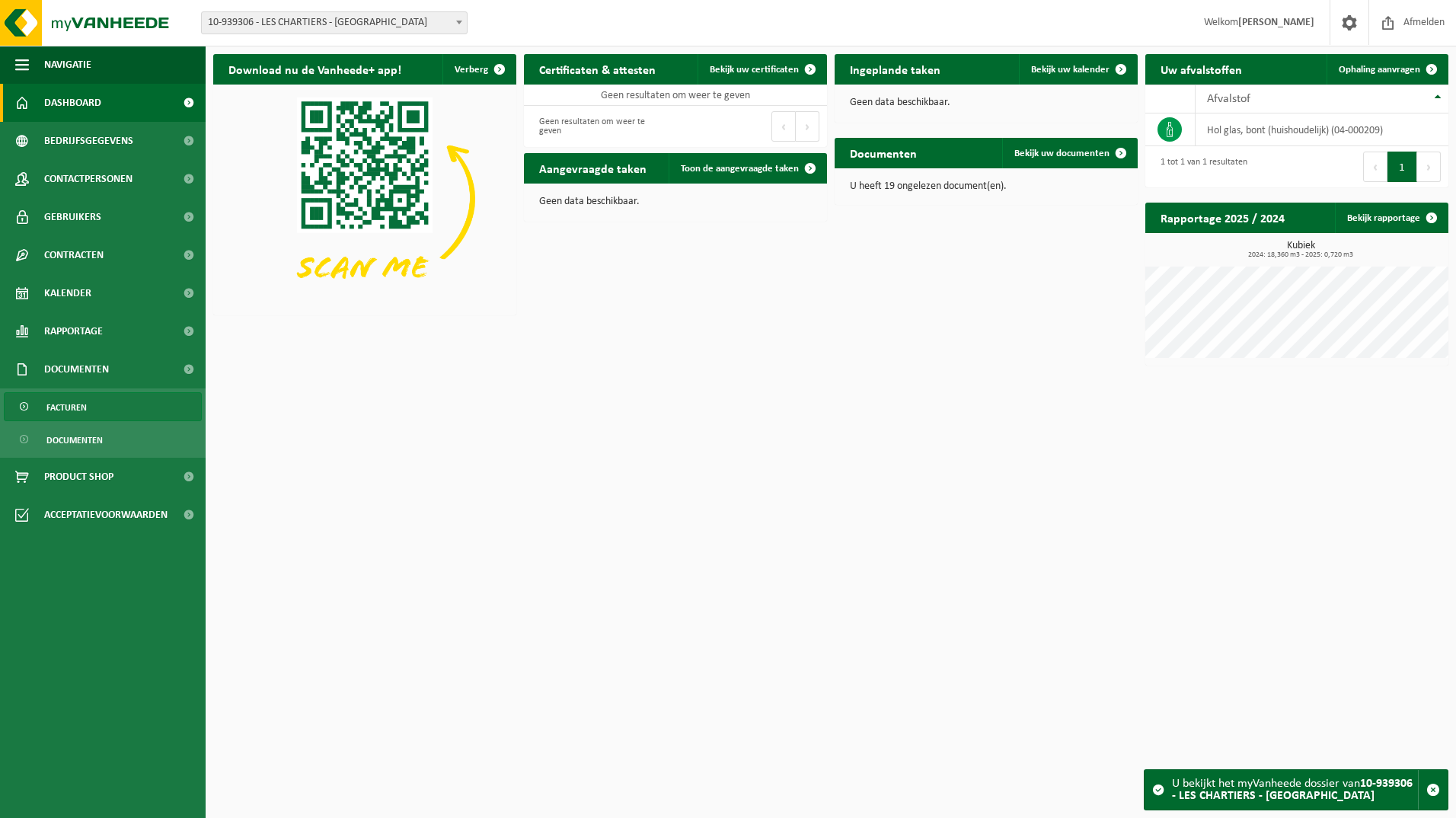
click at [146, 403] on link "Facturen" at bounding box center [102, 406] width 198 height 29
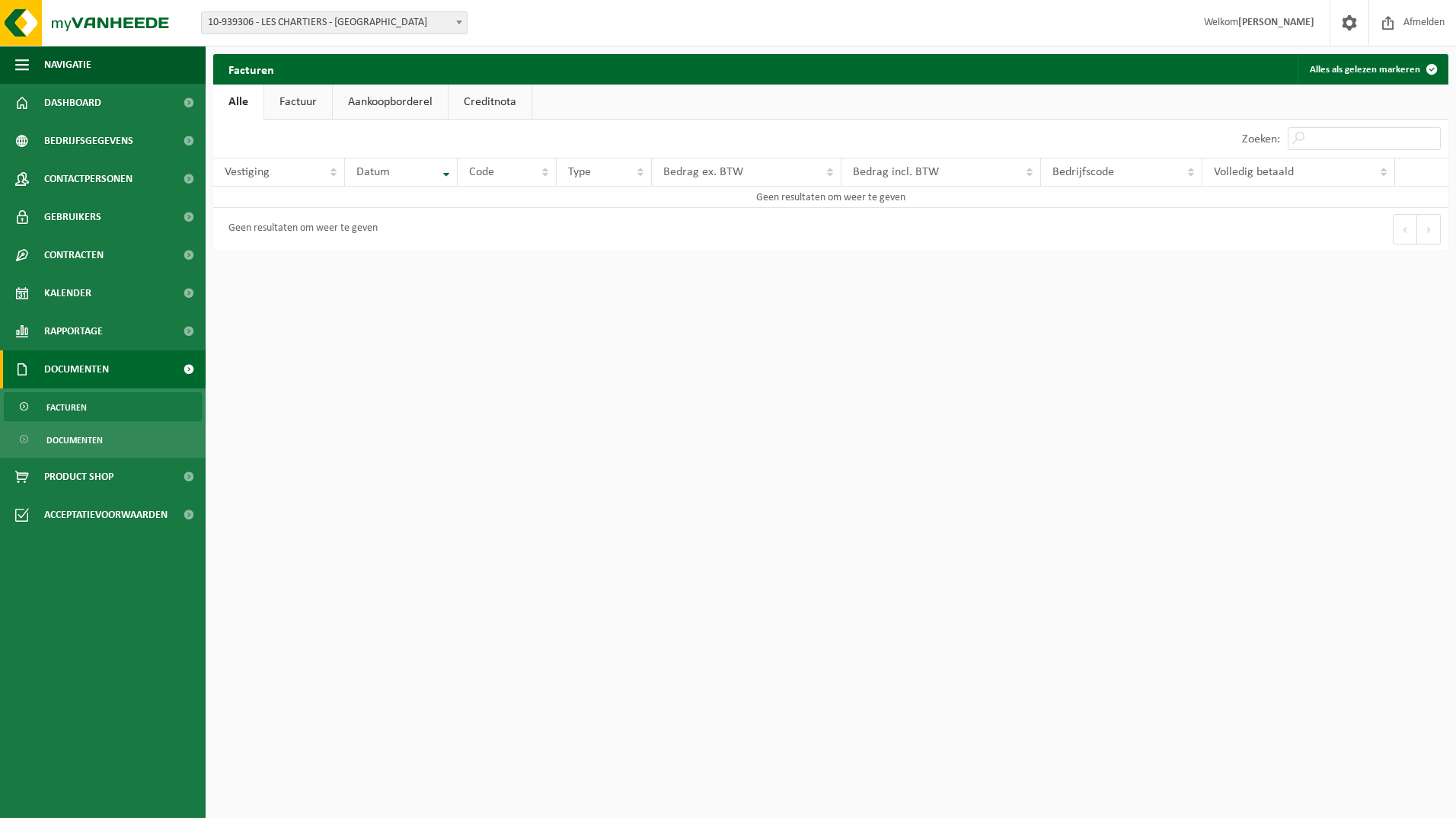
click at [327, 113] on link "Factuur" at bounding box center [297, 102] width 68 height 35
